Goal: Task Accomplishment & Management: Manage account settings

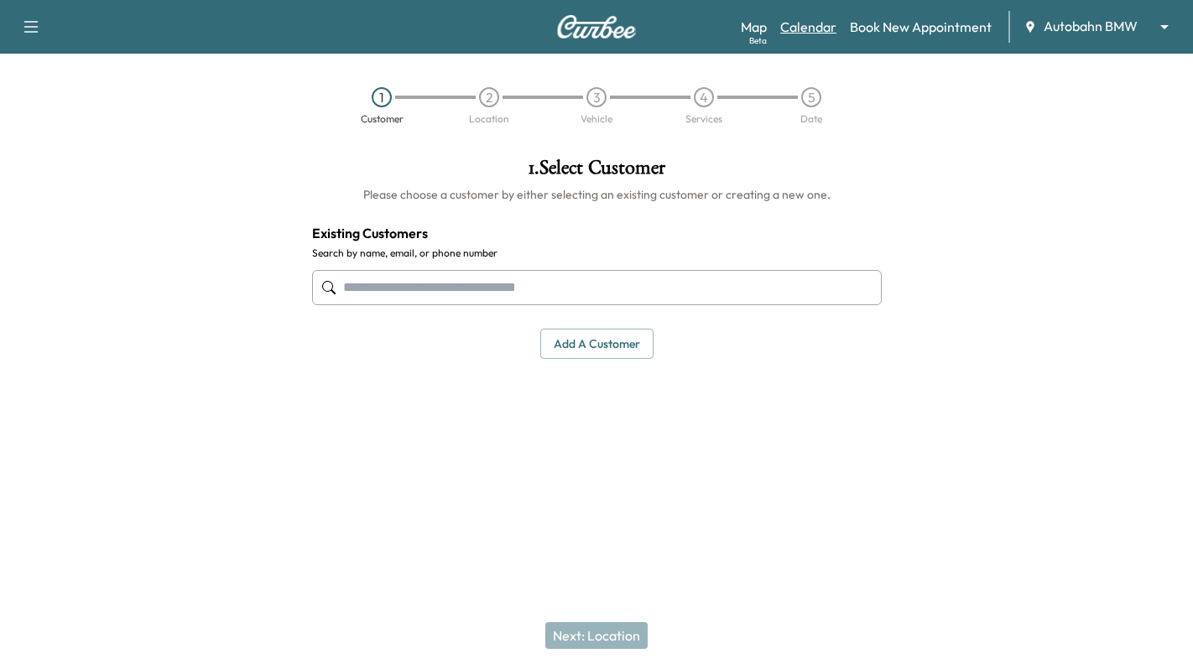
click at [821, 23] on link "Calendar" at bounding box center [808, 27] width 56 height 20
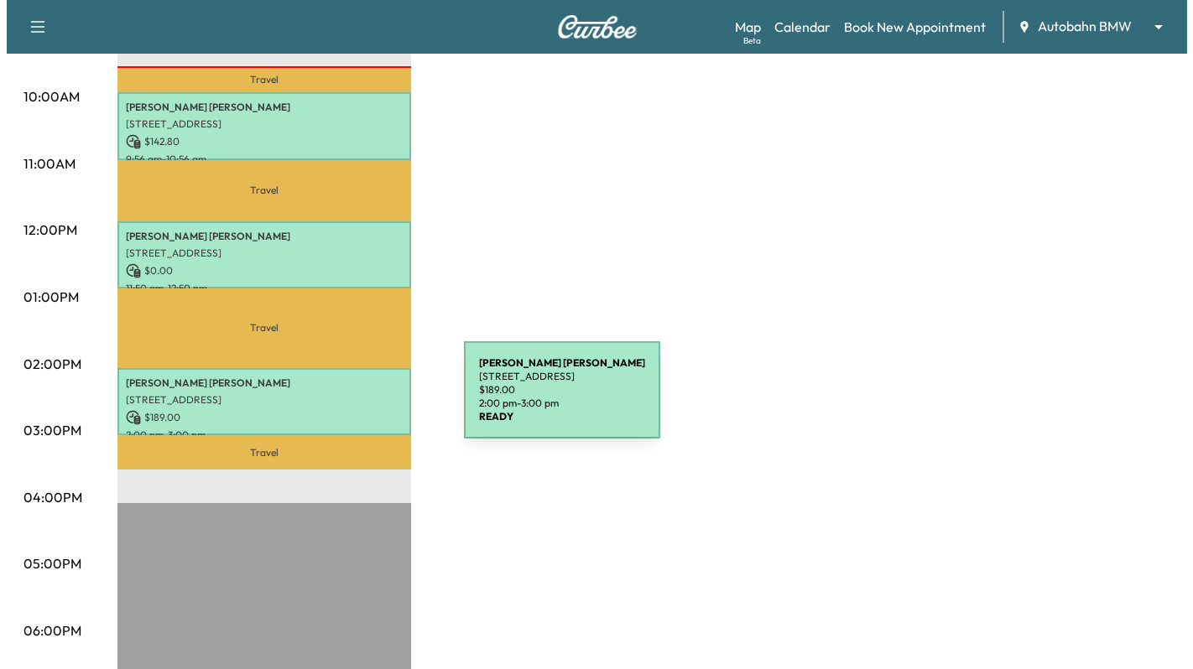
scroll to position [419, 0]
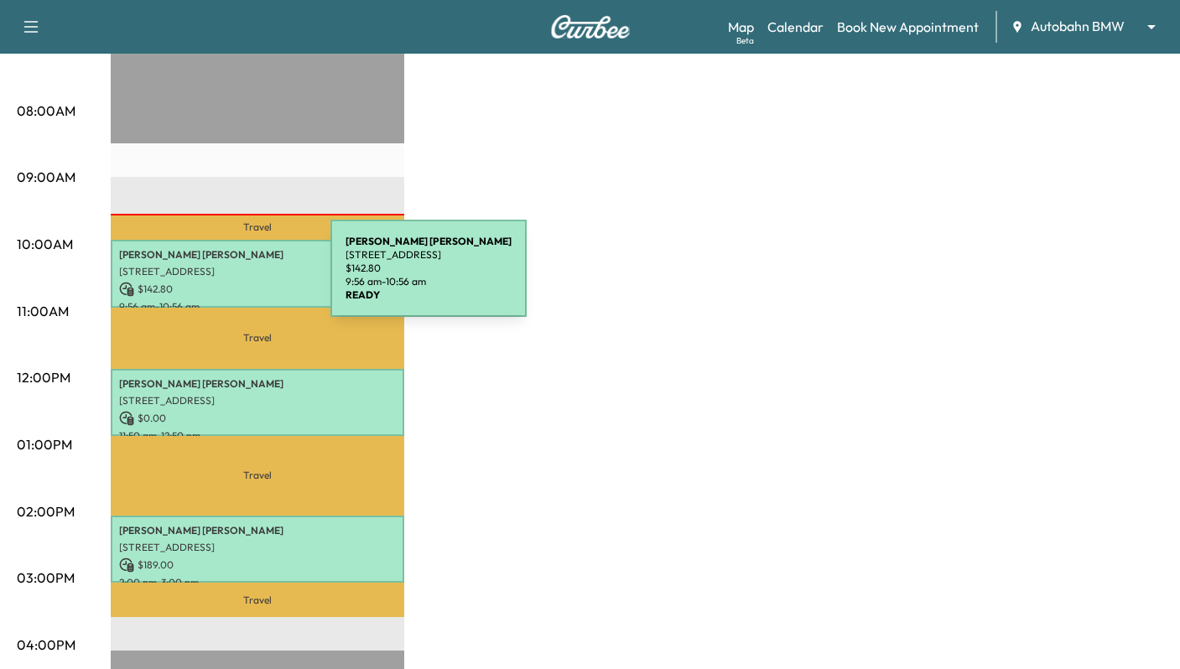
click at [205, 282] on p "$ 142.80" at bounding box center [257, 289] width 277 height 15
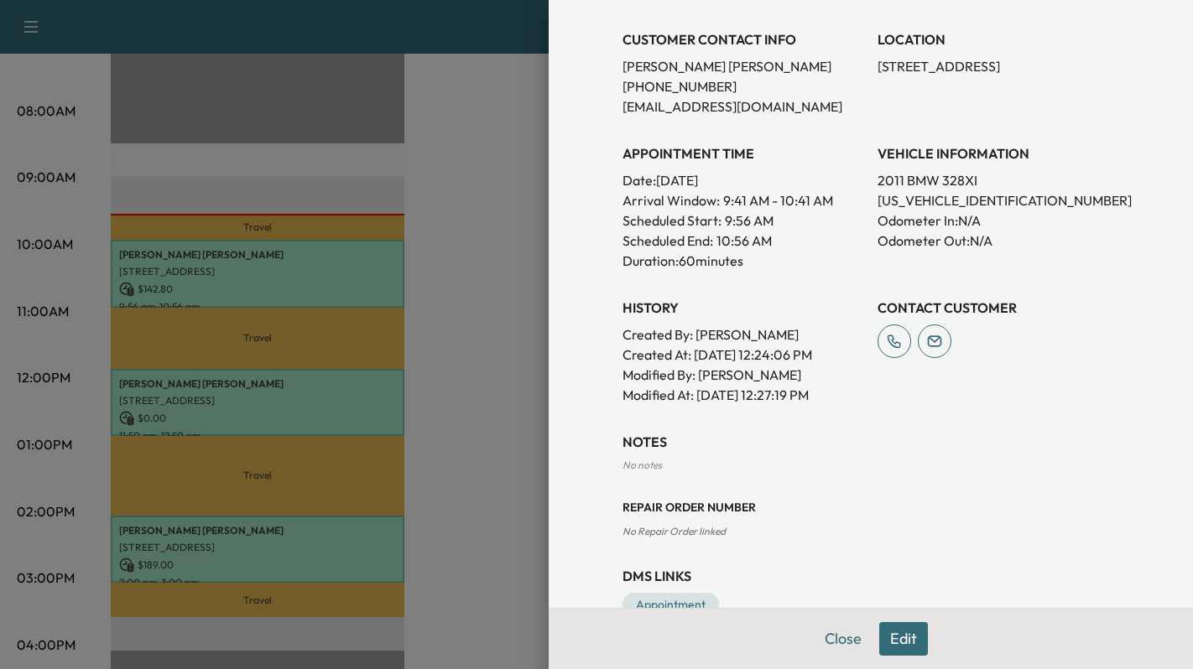
scroll to position [378, 0]
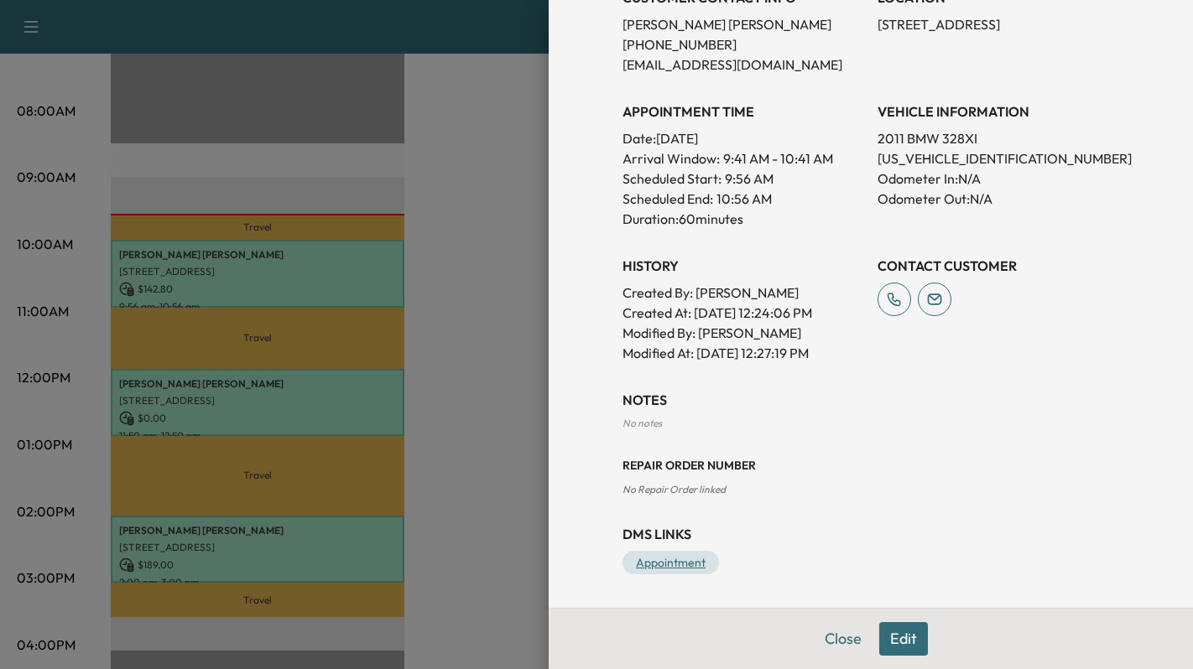
click at [664, 561] on link "Appointment" at bounding box center [671, 562] width 96 height 23
click at [840, 644] on button "Close" at bounding box center [843, 640] width 59 height 34
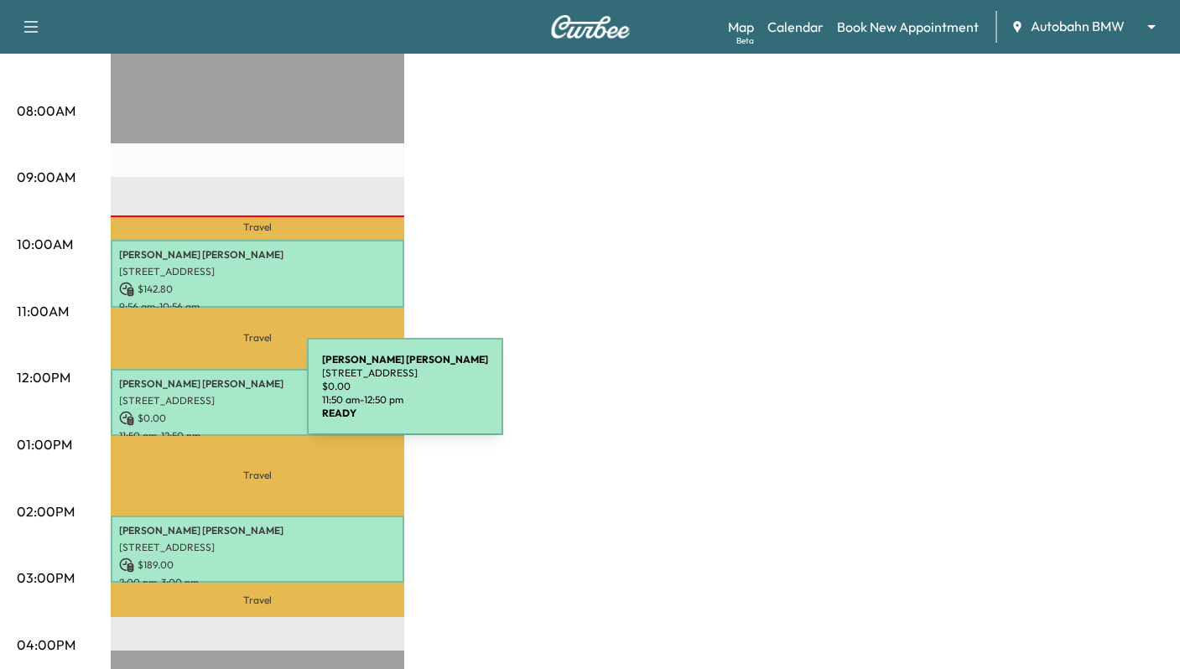
click at [181, 397] on p "[STREET_ADDRESS]" at bounding box center [257, 400] width 277 height 13
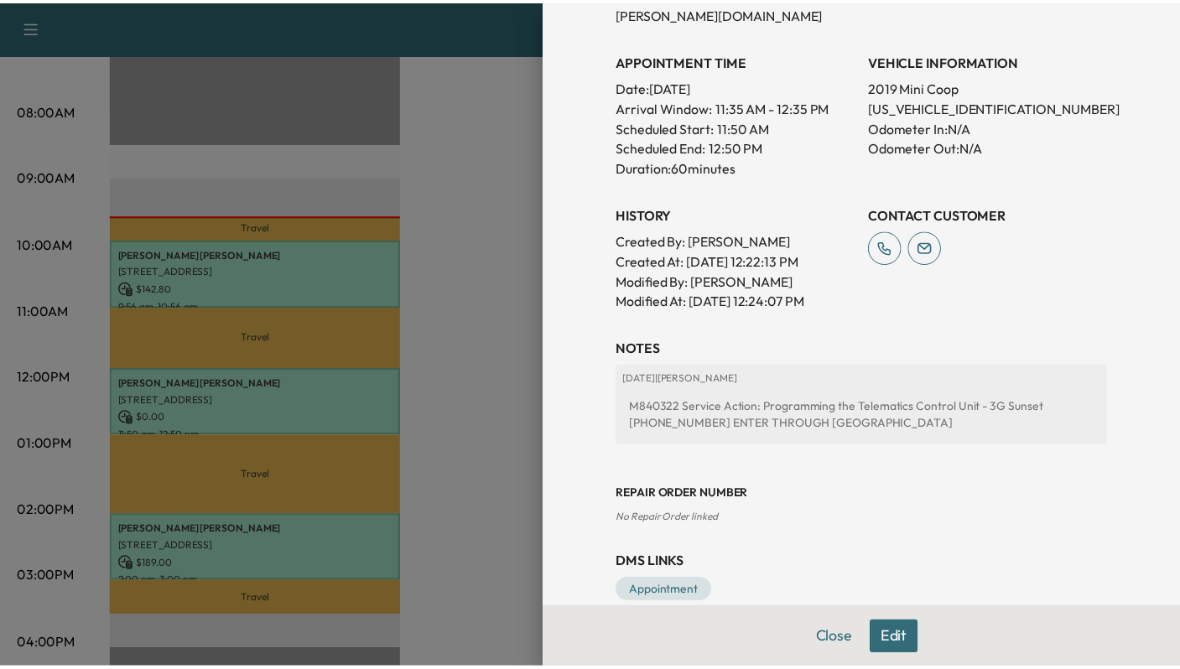
scroll to position [458, 0]
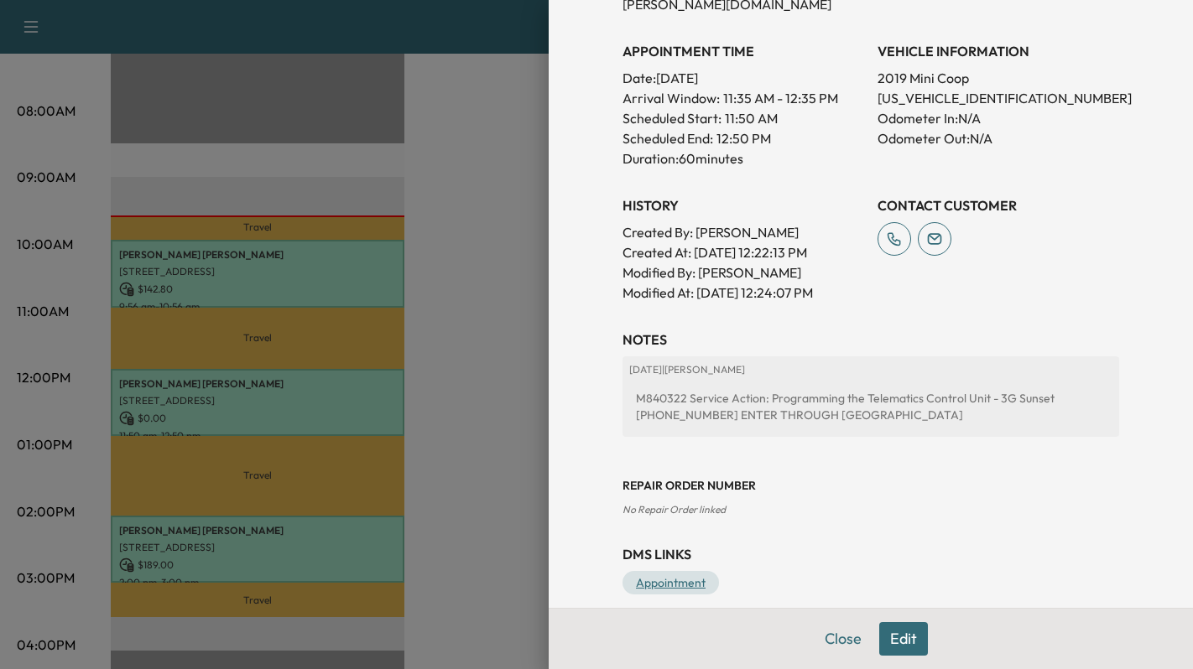
click at [664, 571] on link "Appointment" at bounding box center [671, 582] width 96 height 23
click at [828, 642] on button "Close" at bounding box center [843, 640] width 59 height 34
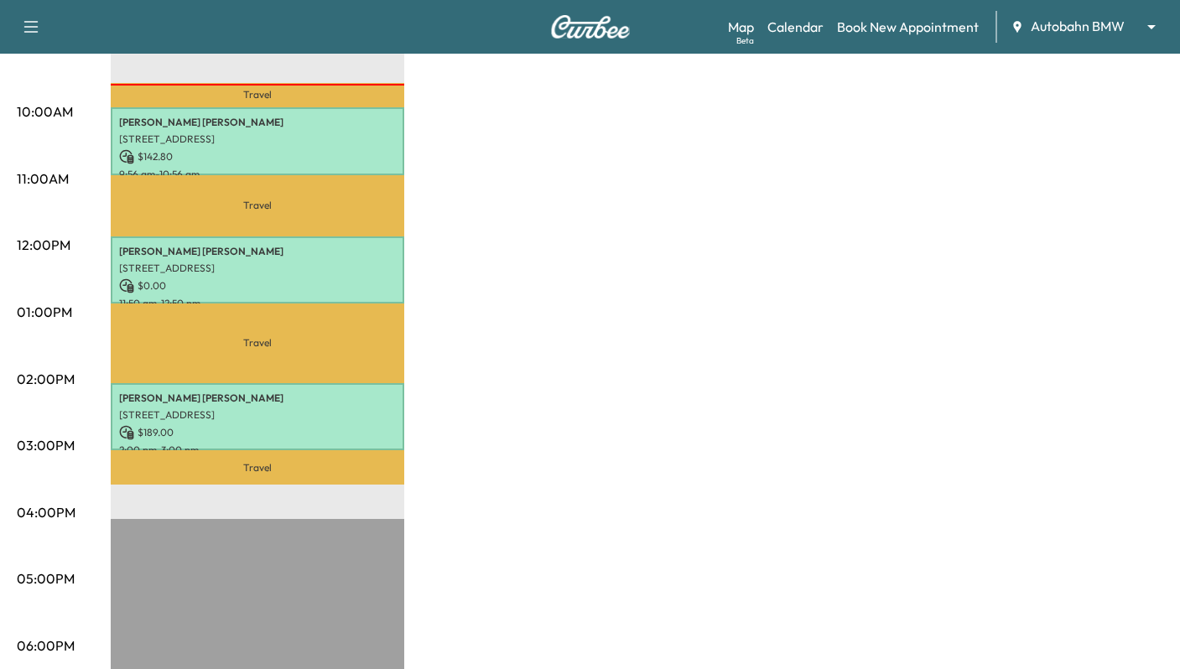
scroll to position [755, 0]
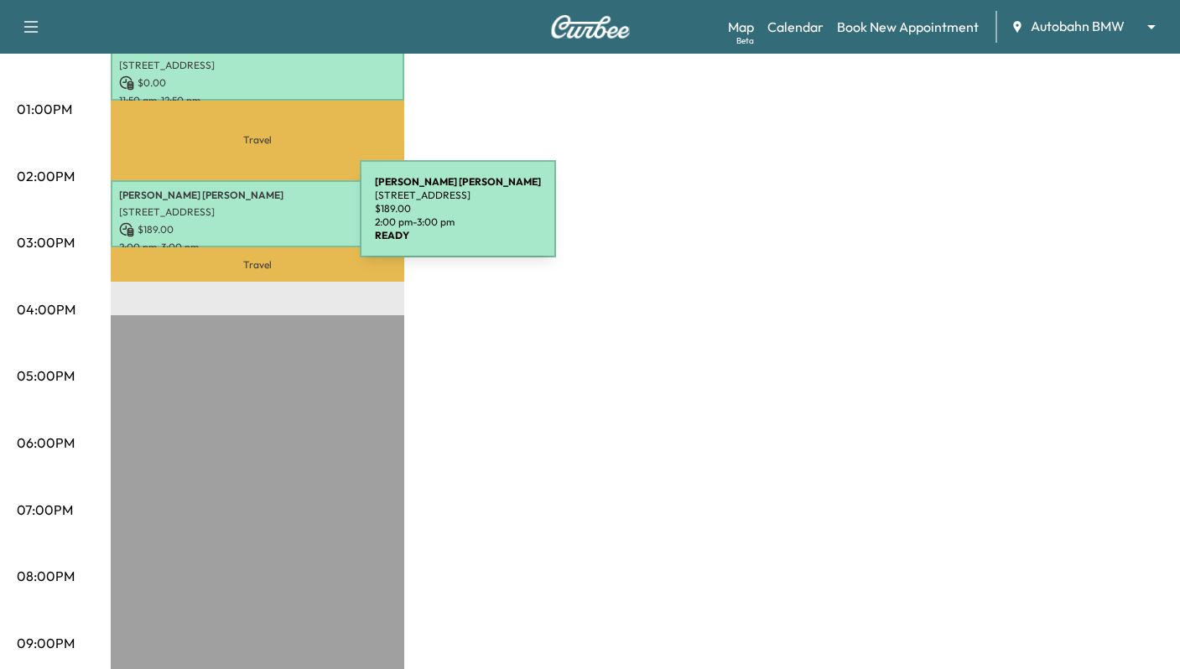
click at [234, 222] on p "$ 189.00" at bounding box center [257, 229] width 277 height 15
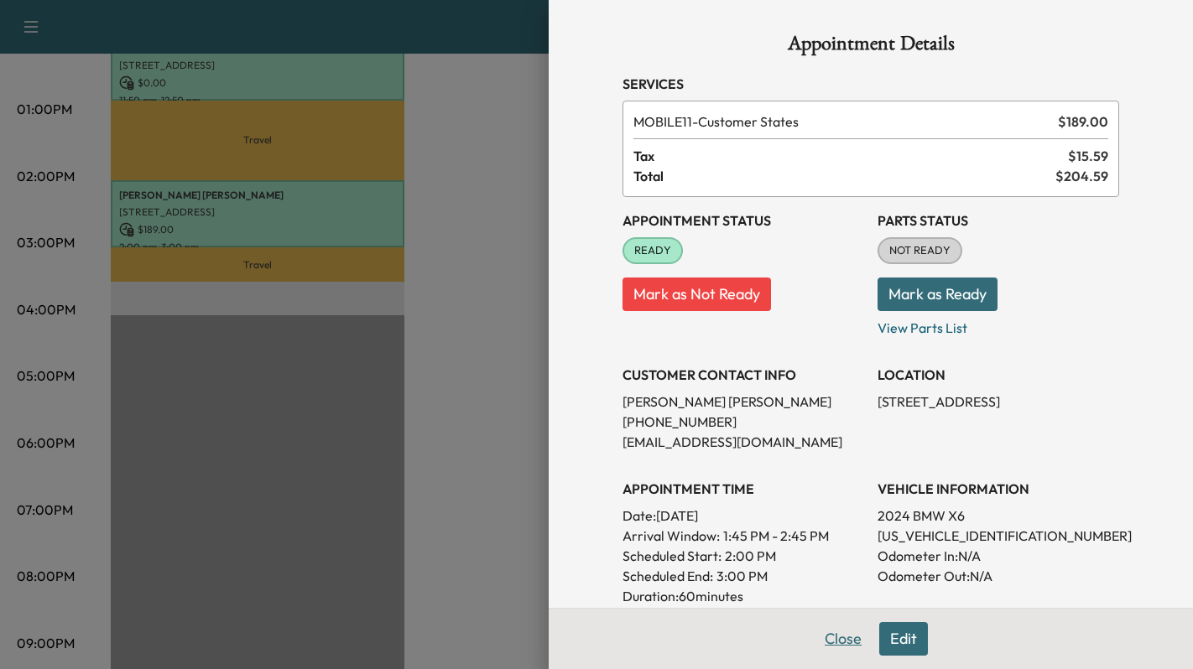
click at [822, 642] on button "Close" at bounding box center [843, 640] width 59 height 34
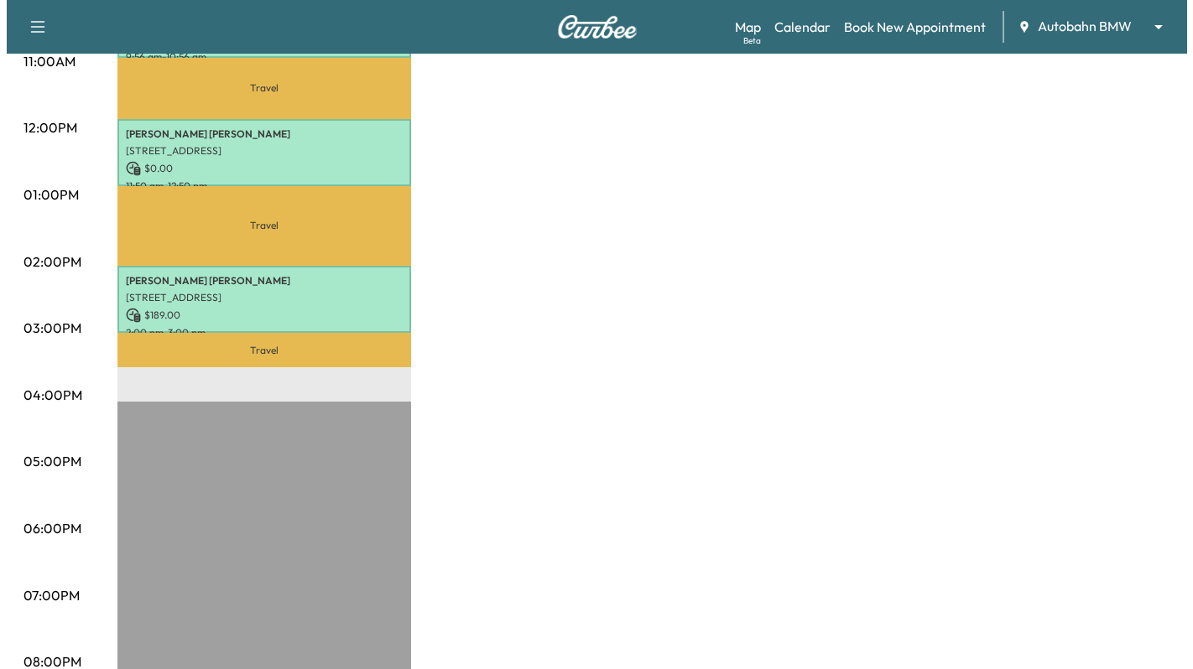
scroll to position [587, 0]
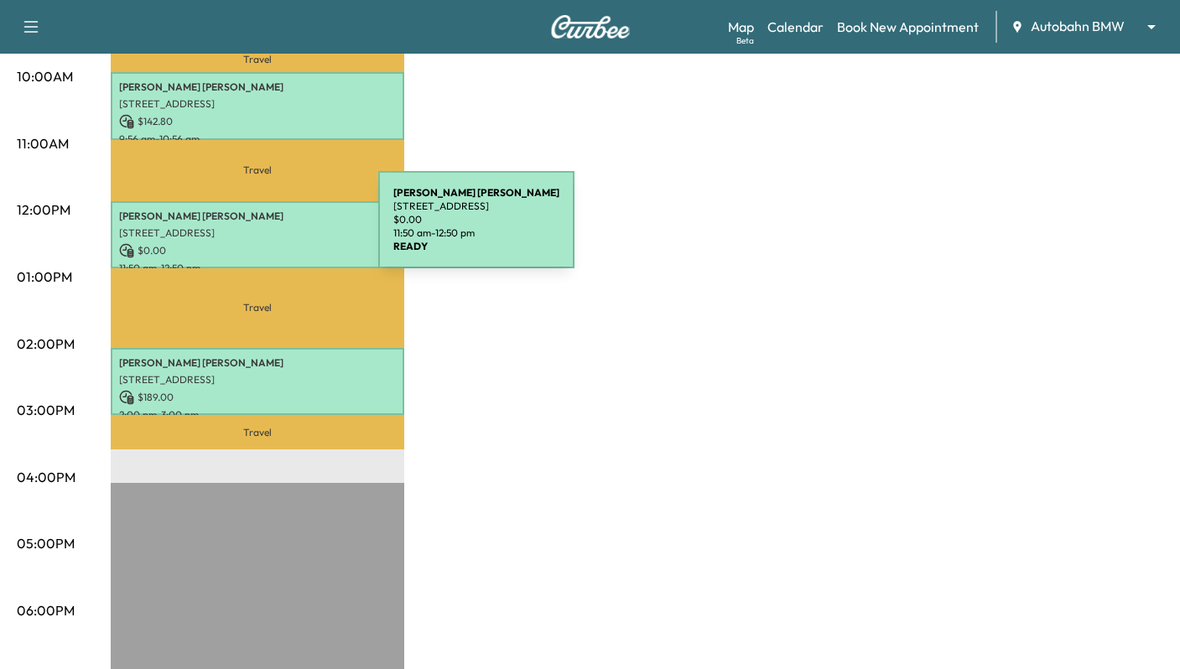
click at [253, 230] on p "[STREET_ADDRESS]" at bounding box center [257, 233] width 277 height 13
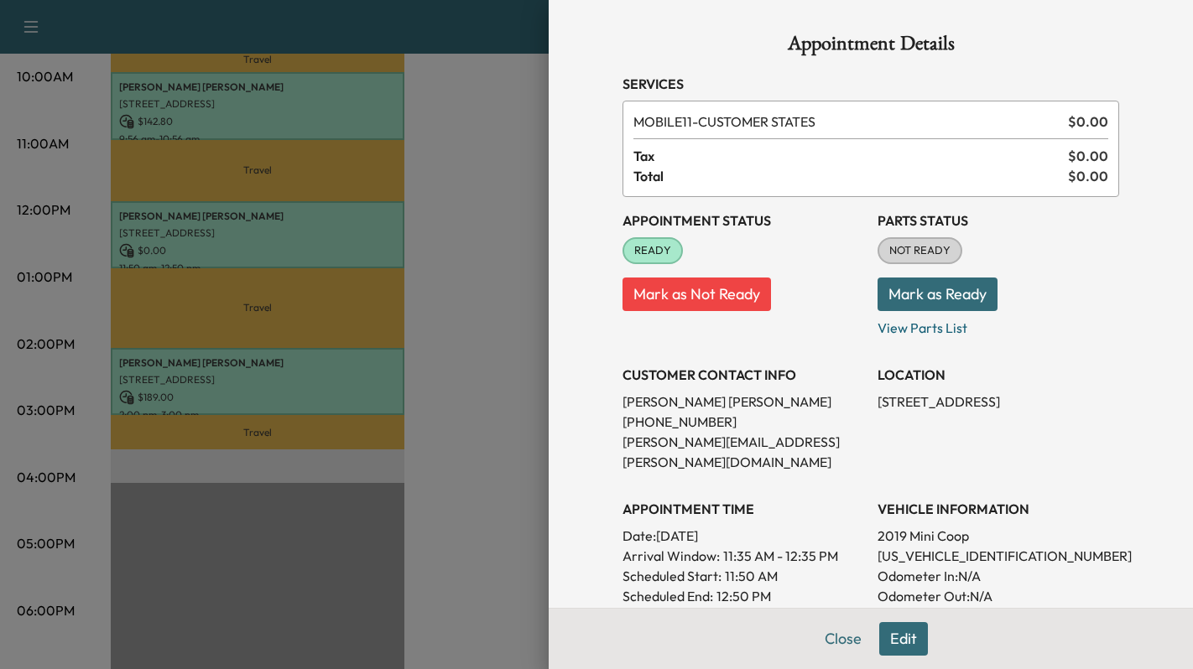
click at [940, 295] on button "Mark as Ready" at bounding box center [938, 295] width 120 height 34
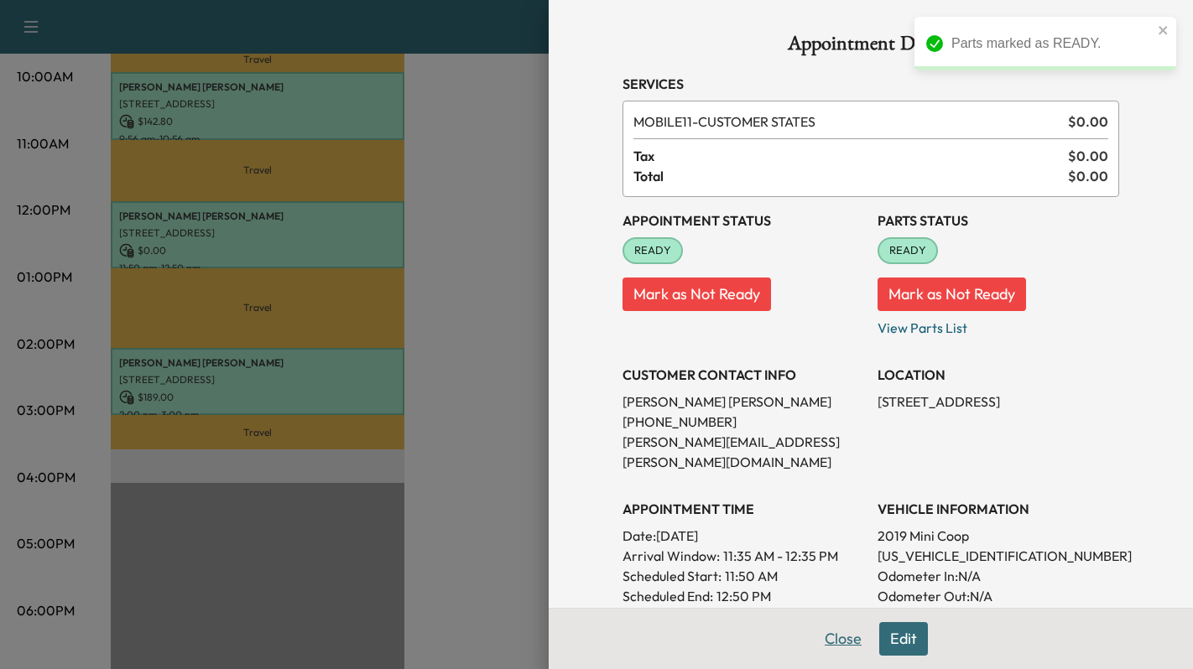
click at [832, 639] on button "Close" at bounding box center [843, 640] width 59 height 34
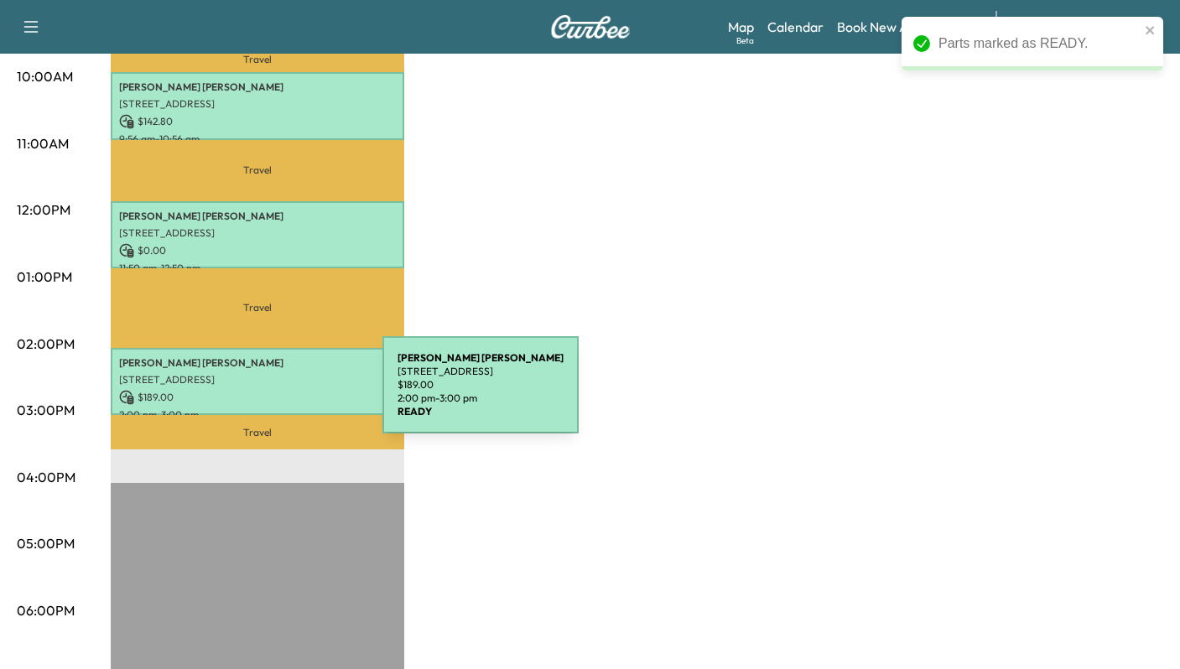
click at [262, 390] on p "$ 189.00" at bounding box center [257, 397] width 277 height 15
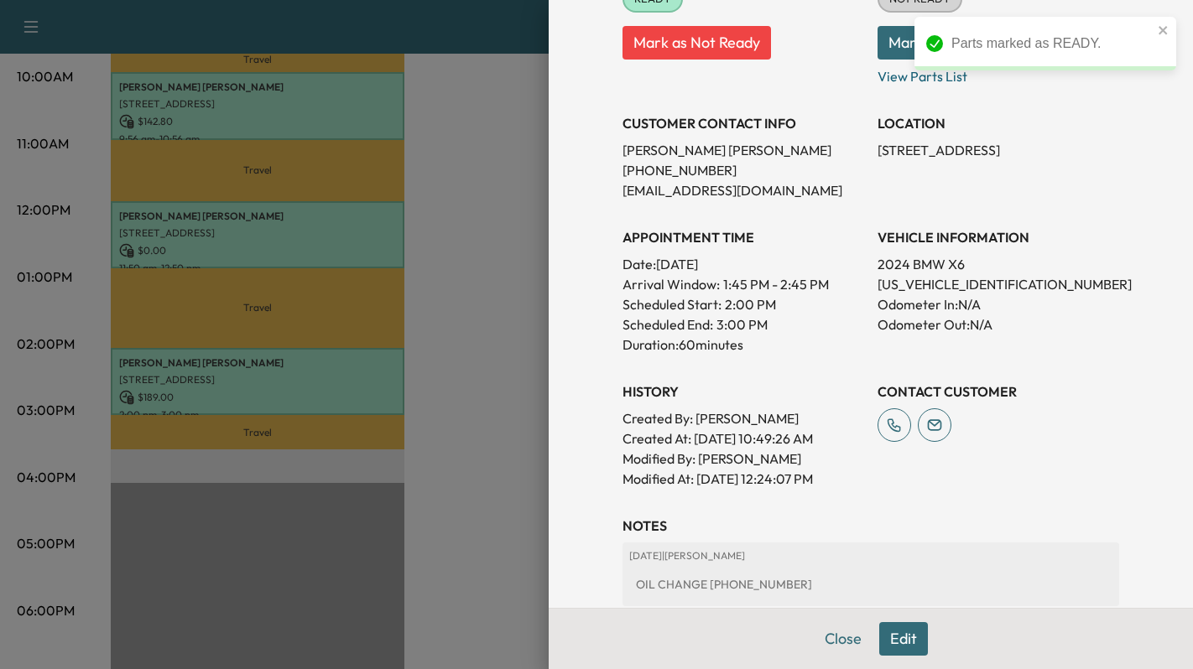
scroll to position [441, 0]
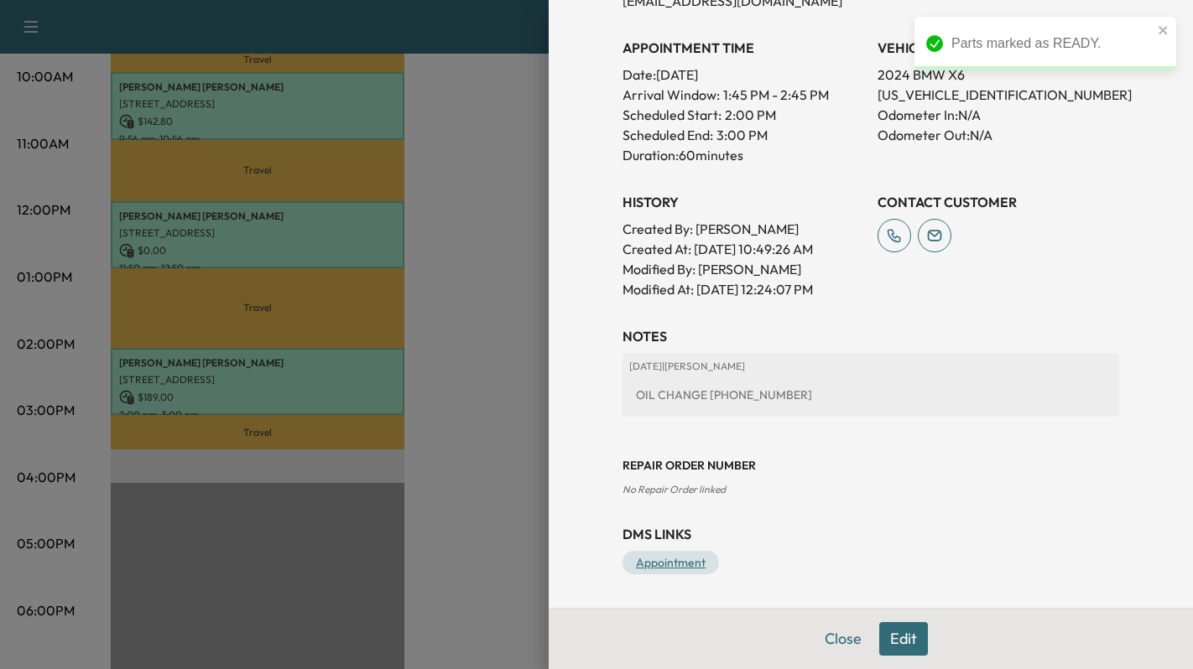
click at [658, 562] on link "Appointment" at bounding box center [671, 562] width 96 height 23
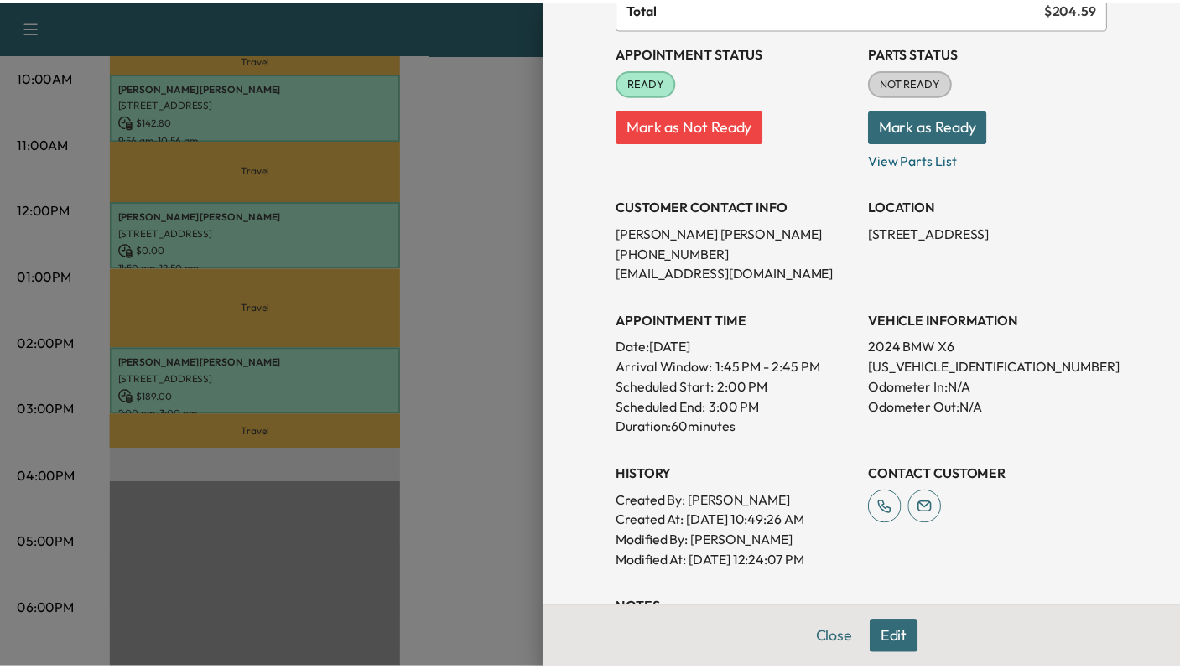
scroll to position [22, 0]
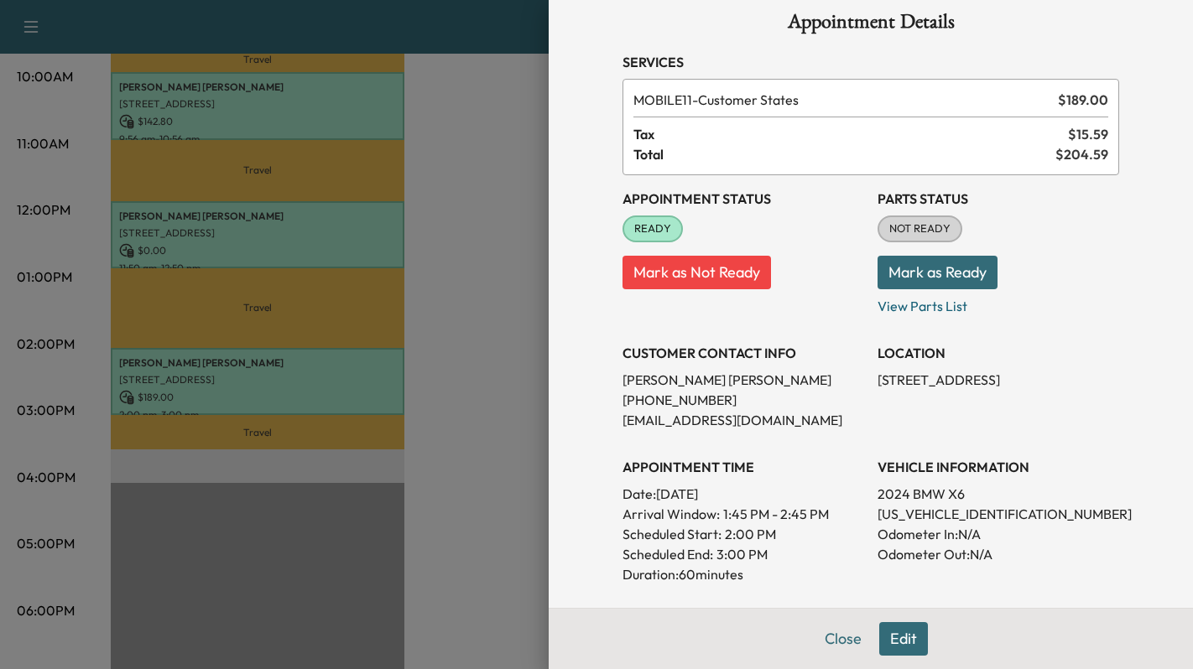
click at [922, 271] on button "Mark as Ready" at bounding box center [938, 273] width 120 height 34
click at [829, 633] on button "Close" at bounding box center [843, 640] width 59 height 34
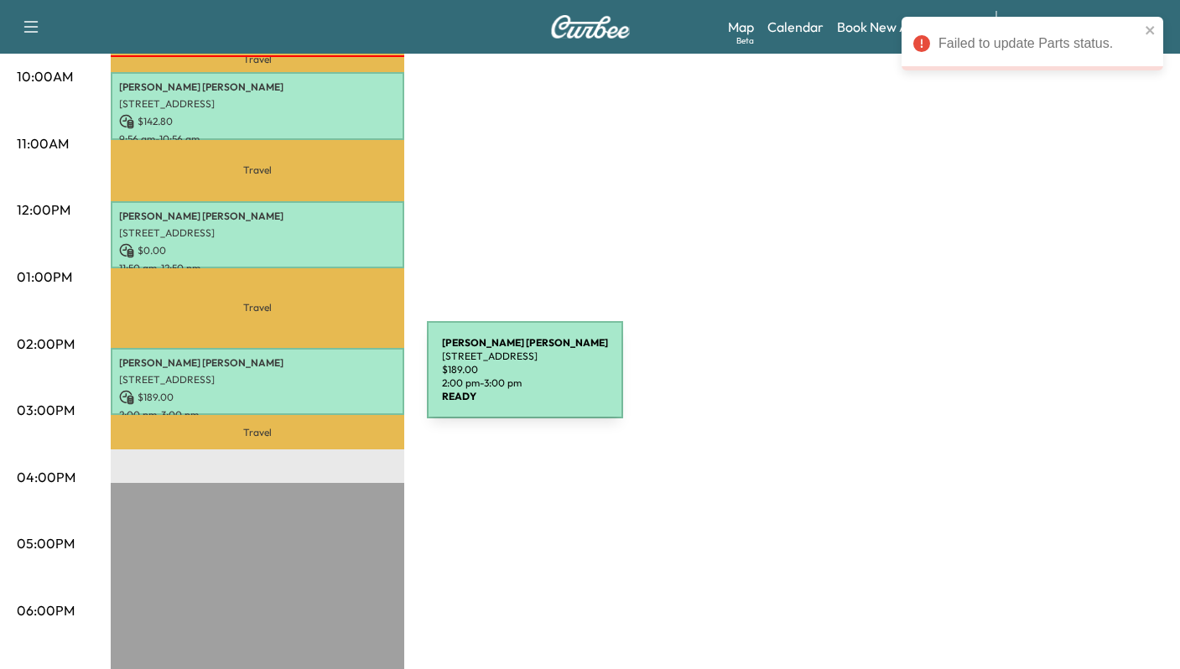
click at [301, 380] on p "[STREET_ADDRESS]" at bounding box center [257, 379] width 277 height 13
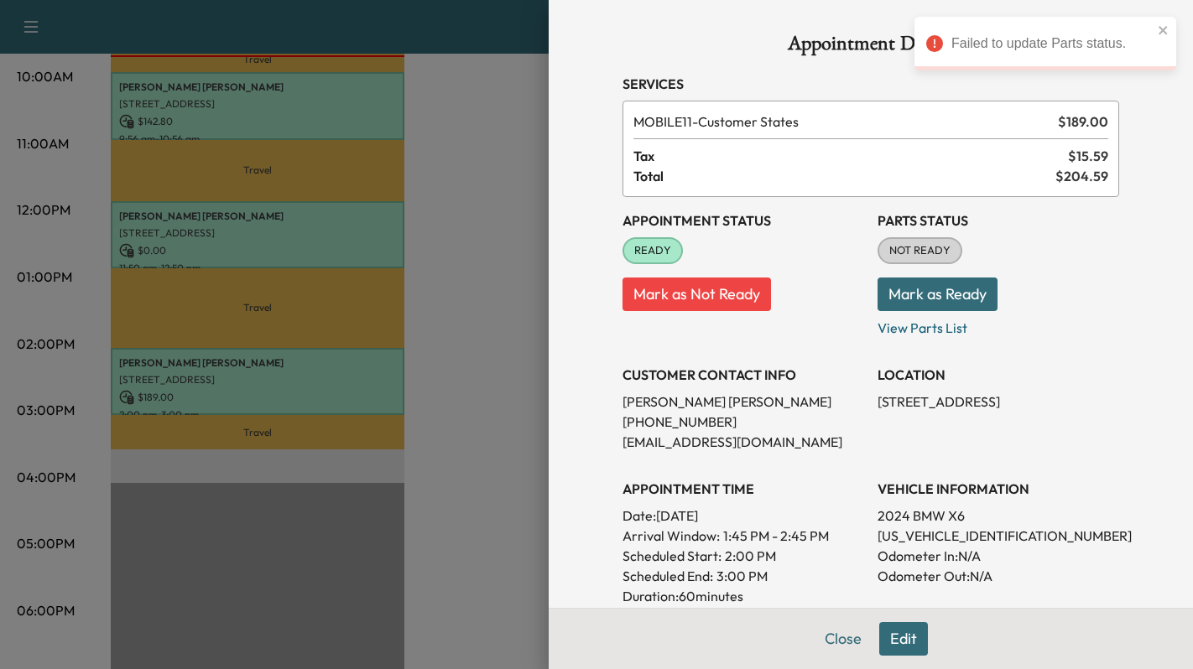
click at [940, 289] on button "Mark as Ready" at bounding box center [938, 295] width 120 height 34
click at [936, 294] on p "Mark as Ready" at bounding box center [999, 287] width 242 height 47
click at [839, 643] on button "Close" at bounding box center [843, 640] width 59 height 34
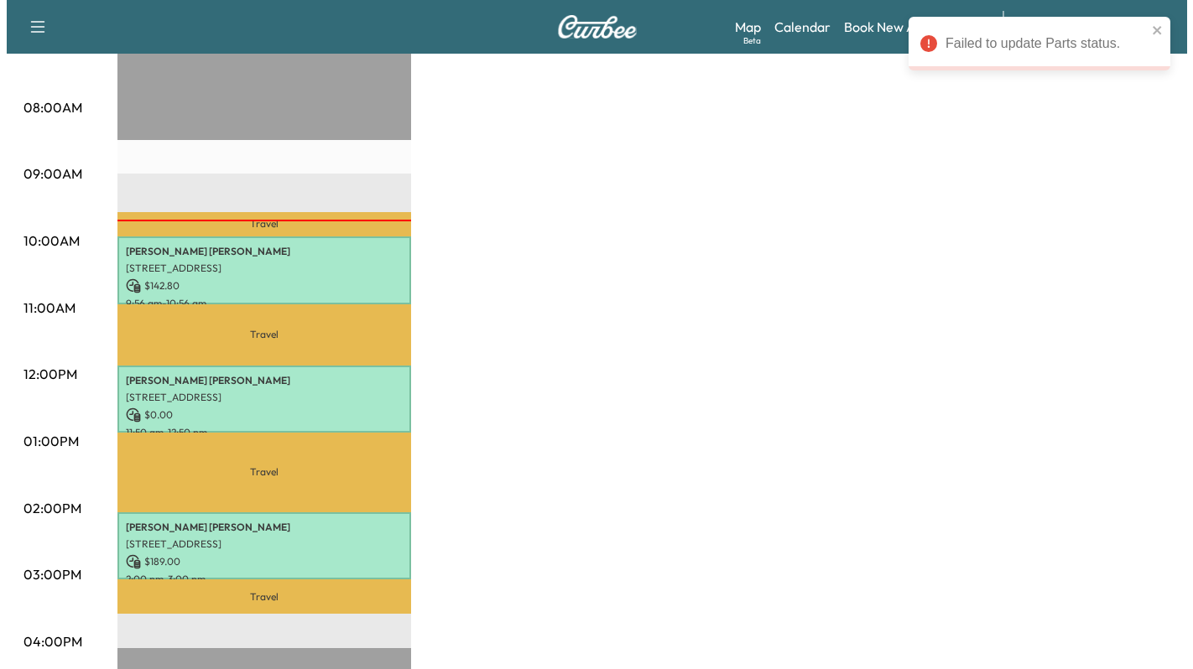
scroll to position [419, 0]
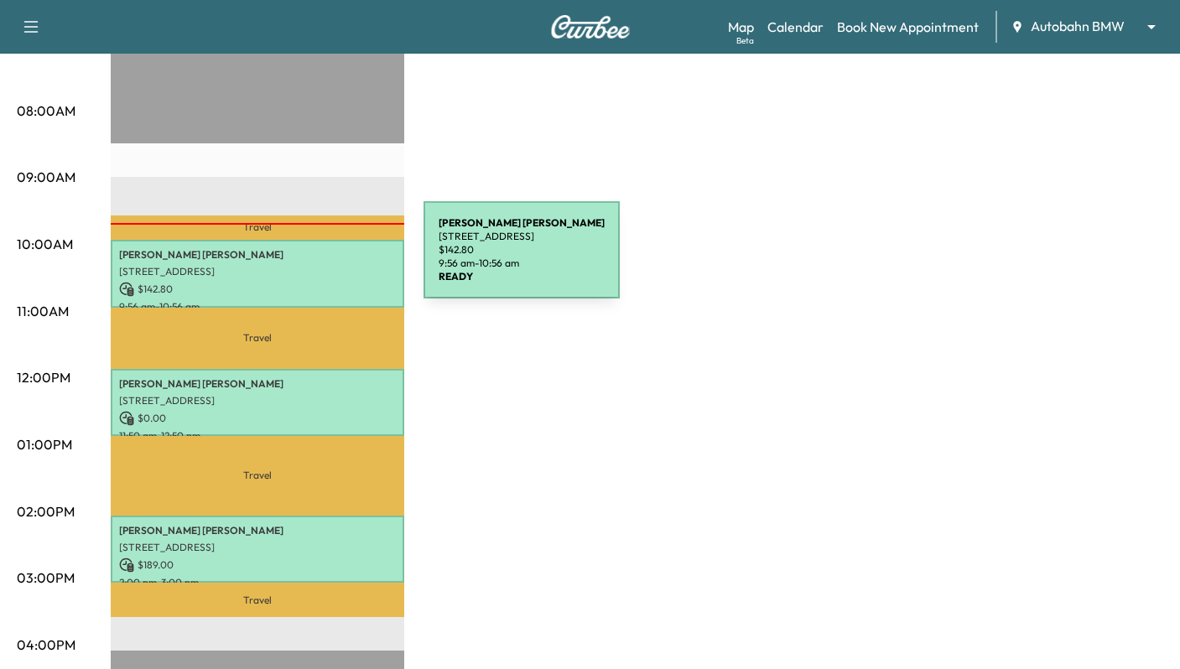
click at [298, 260] on div "[PERSON_NAME] [STREET_ADDRESS] $ 142.80 9:56 am - 10:56 am" at bounding box center [258, 274] width 294 height 68
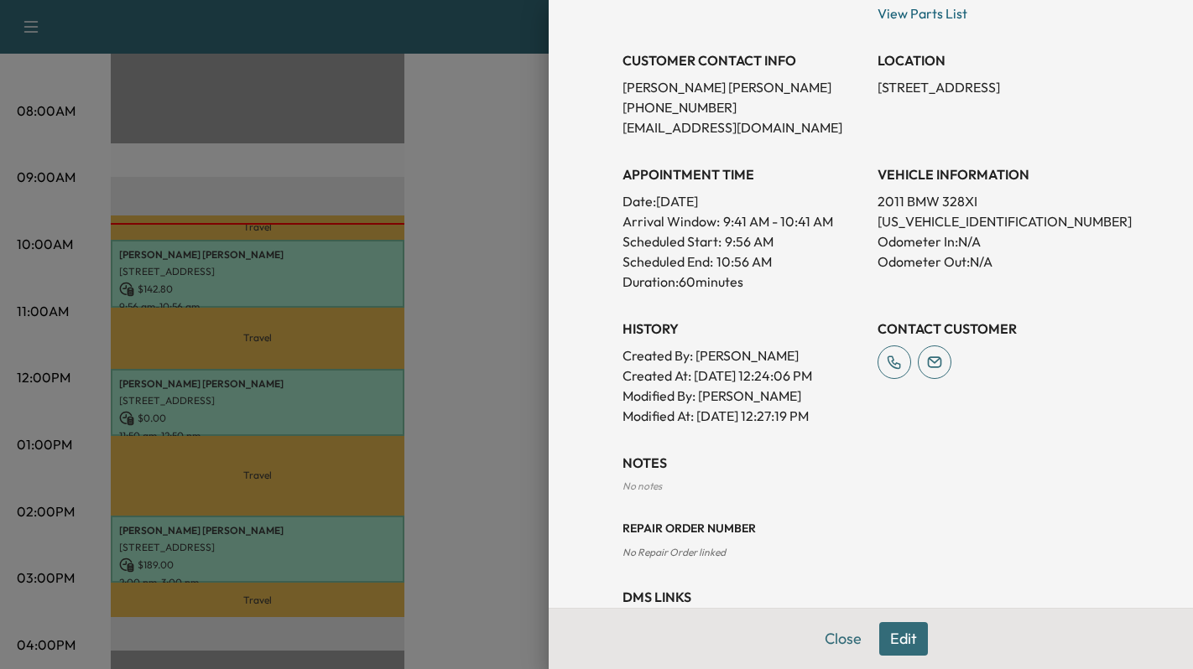
scroll to position [378, 0]
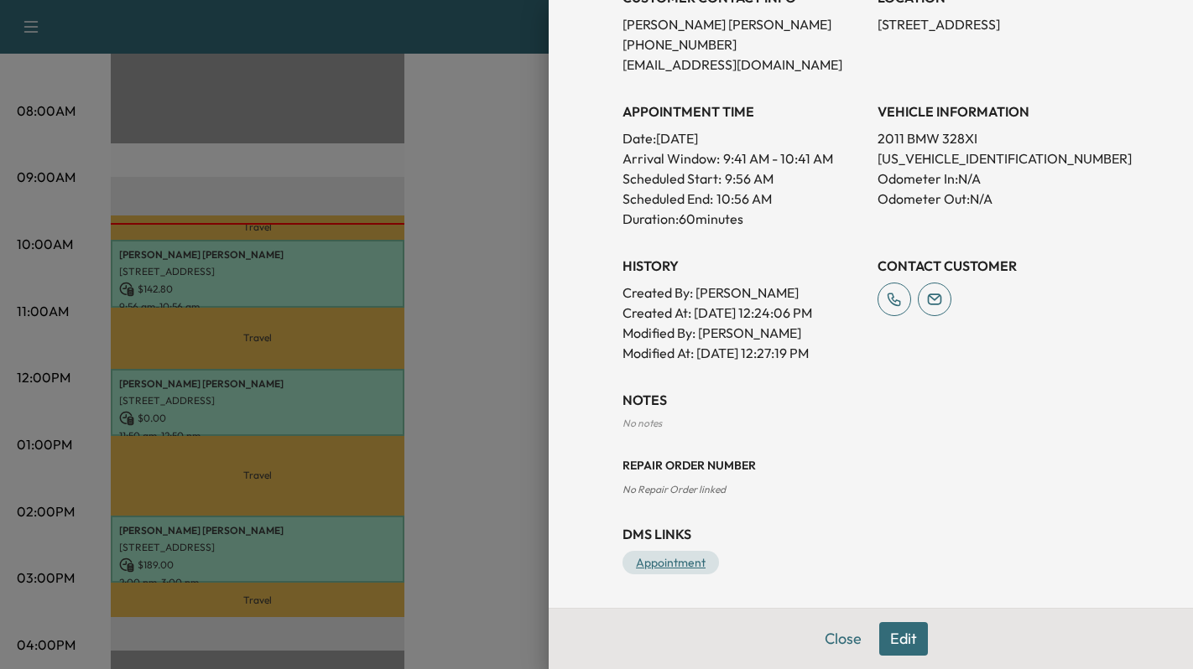
click at [678, 570] on link "Appointment" at bounding box center [671, 562] width 96 height 23
click at [836, 647] on button "Close" at bounding box center [843, 640] width 59 height 34
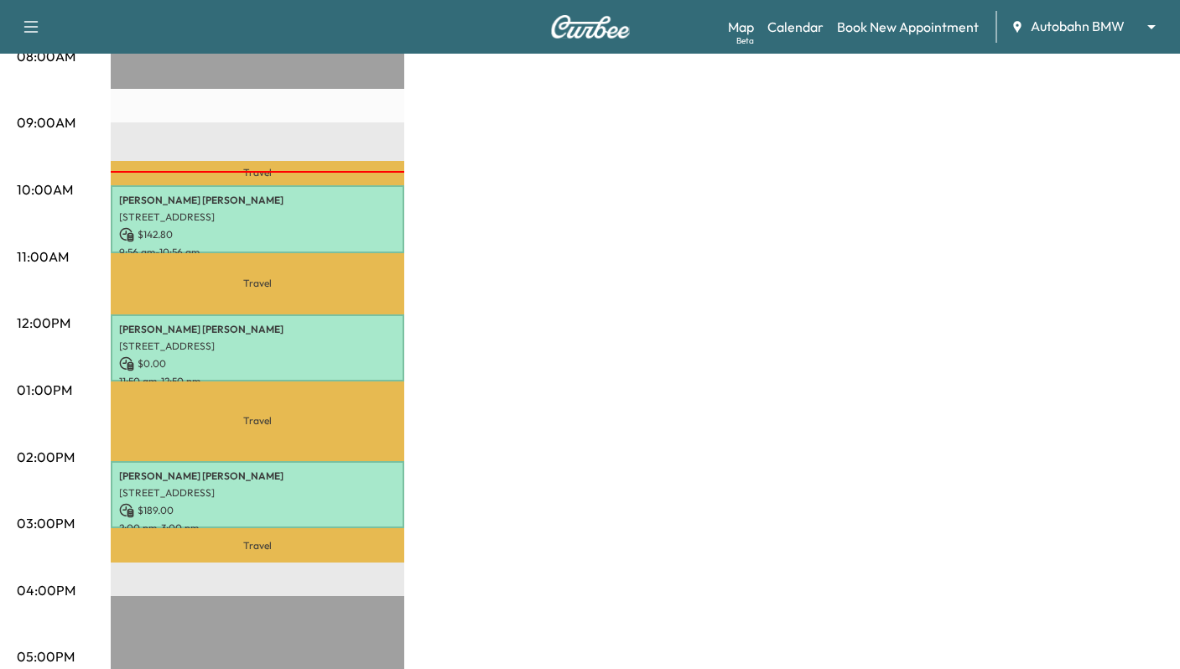
scroll to position [503, 0]
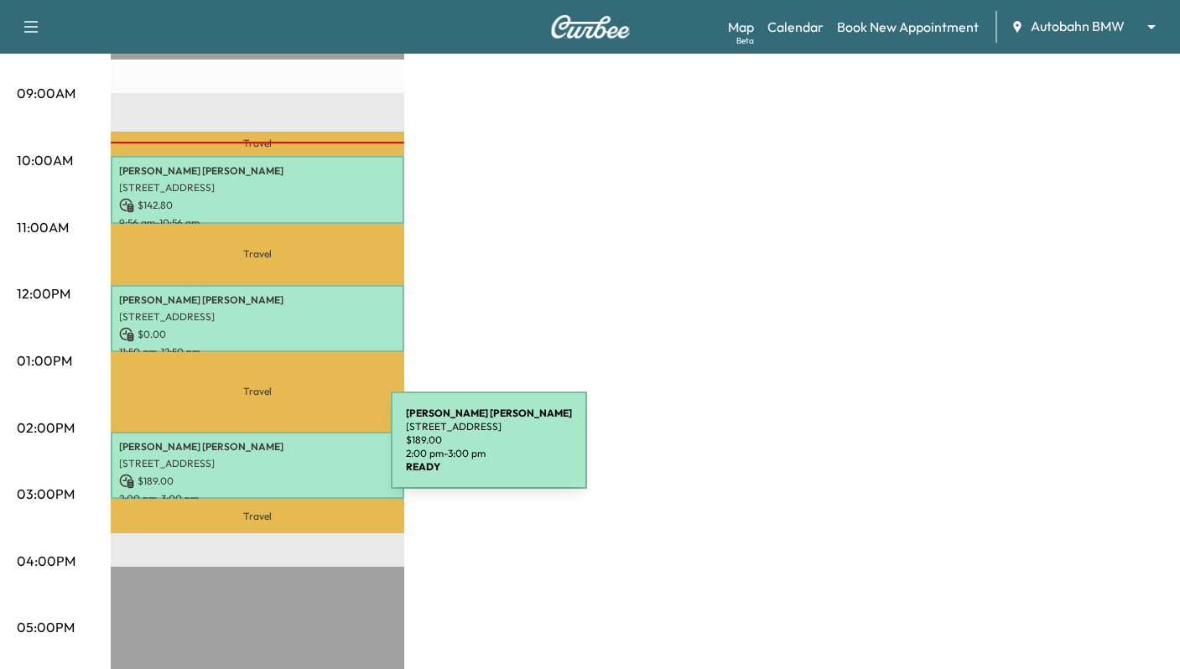
click at [265, 457] on p "[STREET_ADDRESS]" at bounding box center [257, 463] width 277 height 13
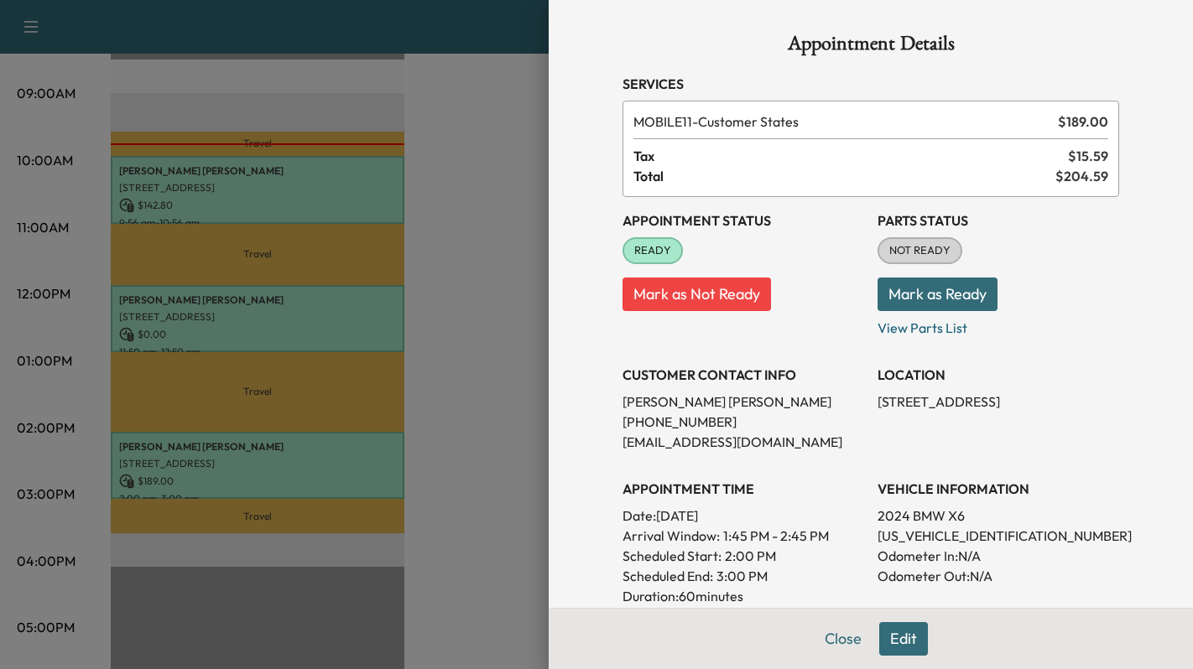
click at [906, 298] on button "Mark as Ready" at bounding box center [938, 295] width 120 height 34
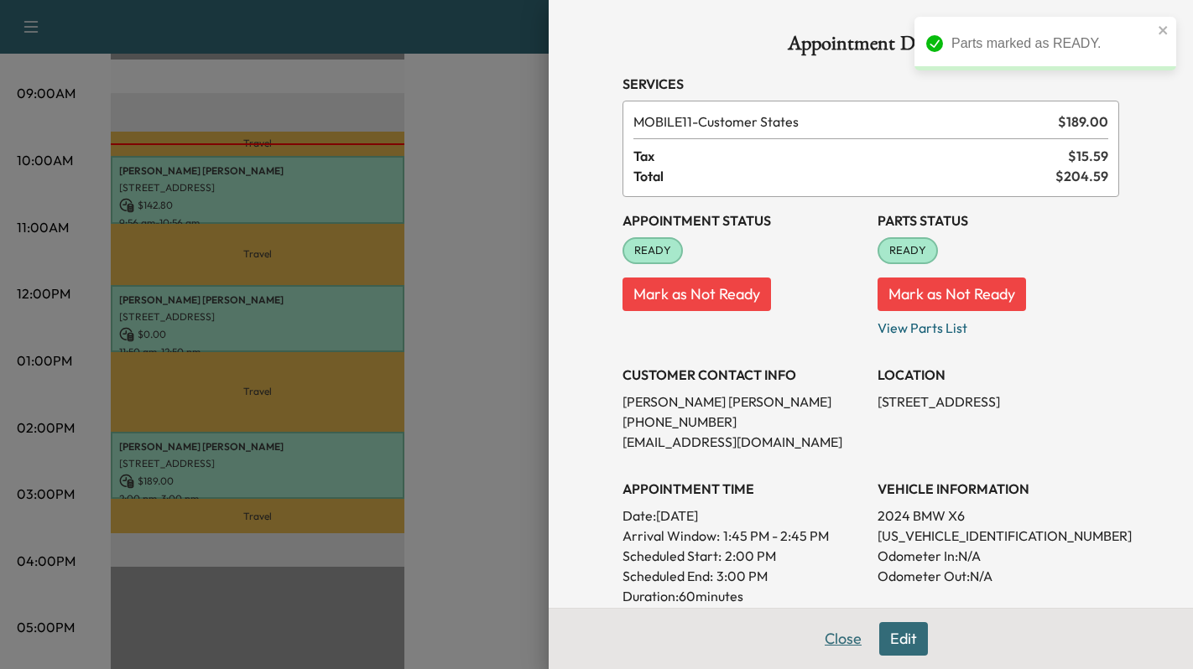
click at [821, 635] on button "Close" at bounding box center [843, 640] width 59 height 34
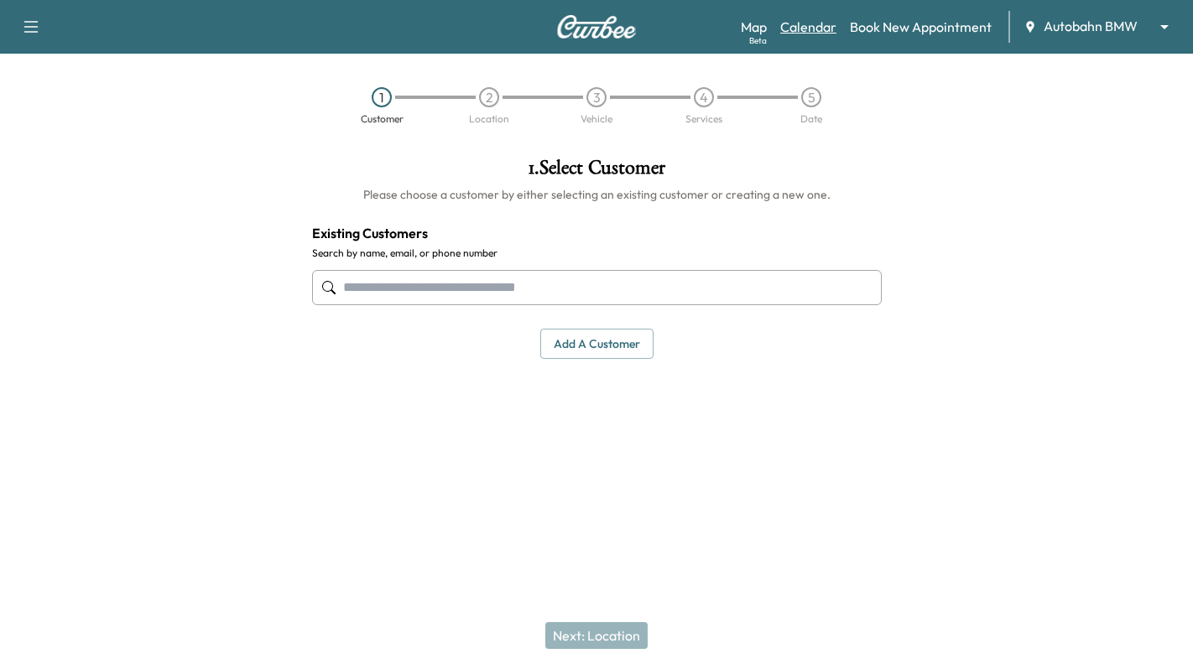
click at [805, 23] on link "Calendar" at bounding box center [808, 27] width 56 height 20
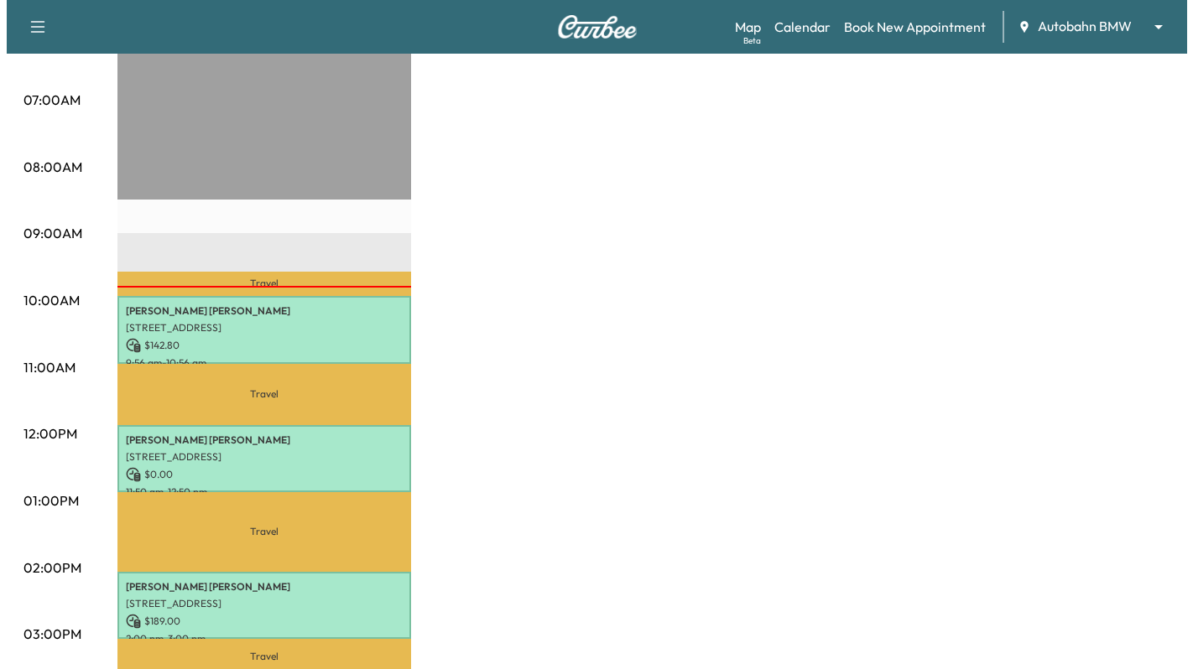
scroll to position [503, 0]
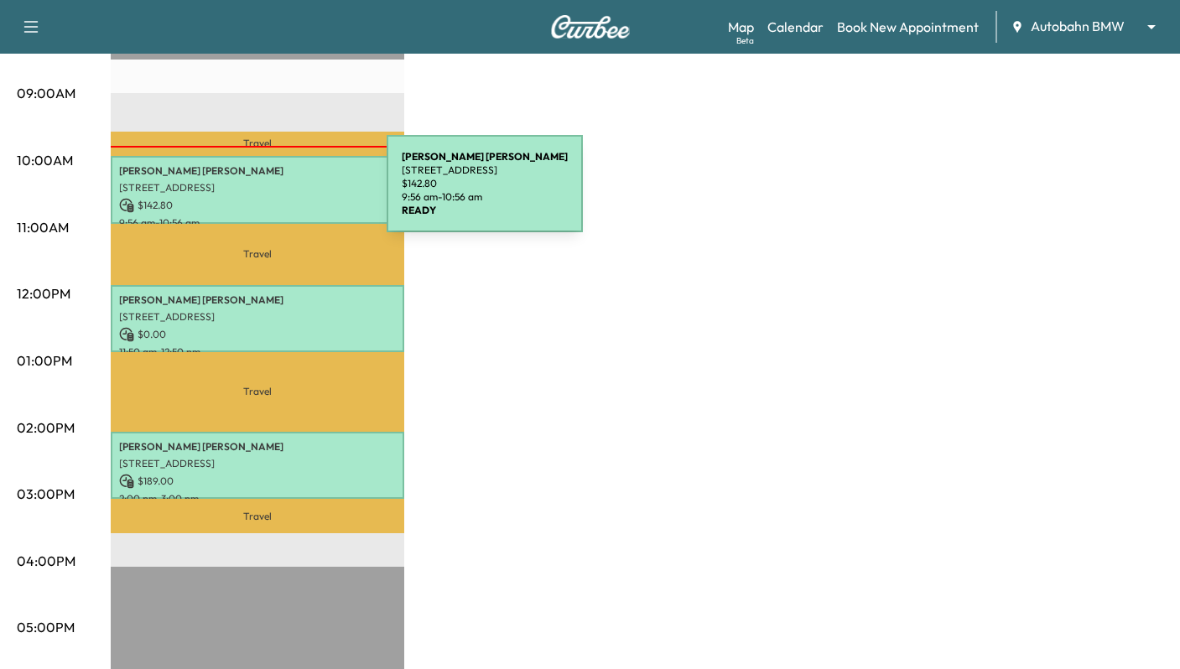
click at [261, 194] on div "[PERSON_NAME] [STREET_ADDRESS] $ 142.80 9:56 am - 10:56 am" at bounding box center [258, 190] width 294 height 68
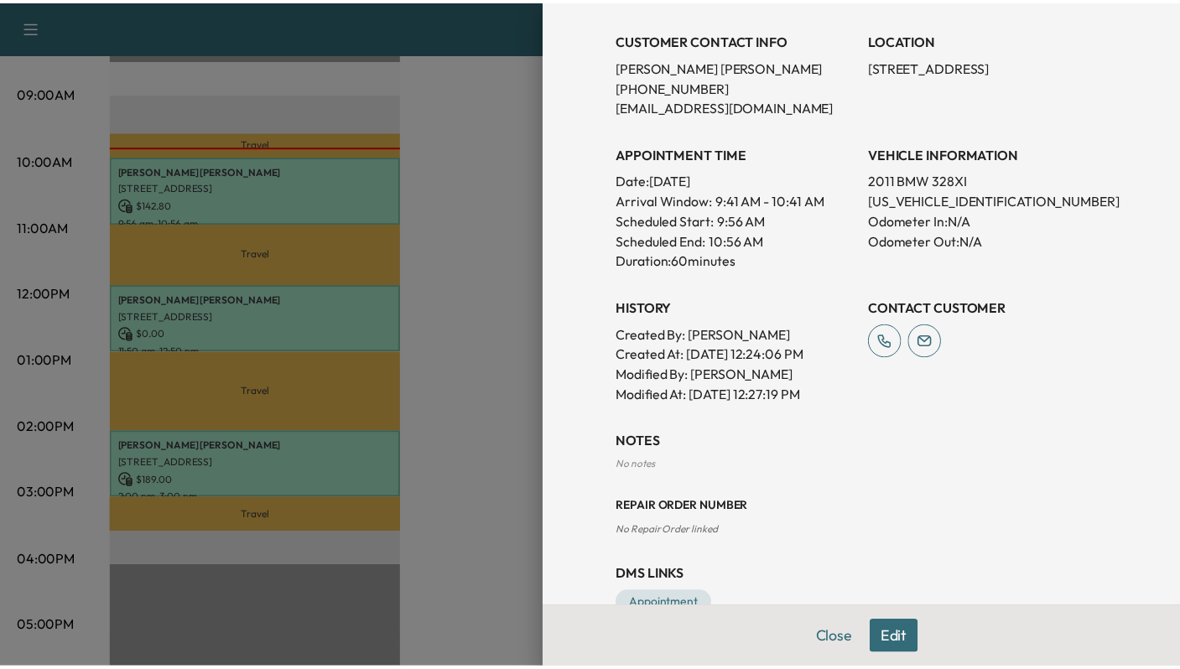
scroll to position [378, 0]
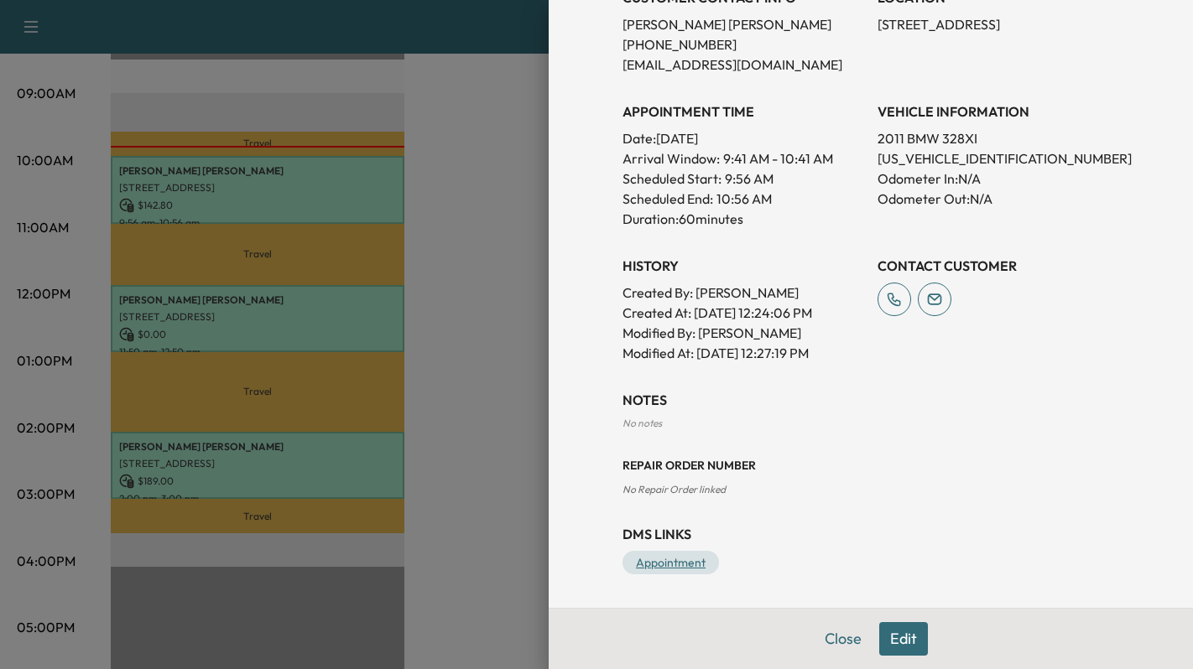
click at [669, 564] on link "Appointment" at bounding box center [671, 562] width 96 height 23
click at [827, 636] on button "Close" at bounding box center [843, 640] width 59 height 34
